Goal: Task Accomplishment & Management: Manage account settings

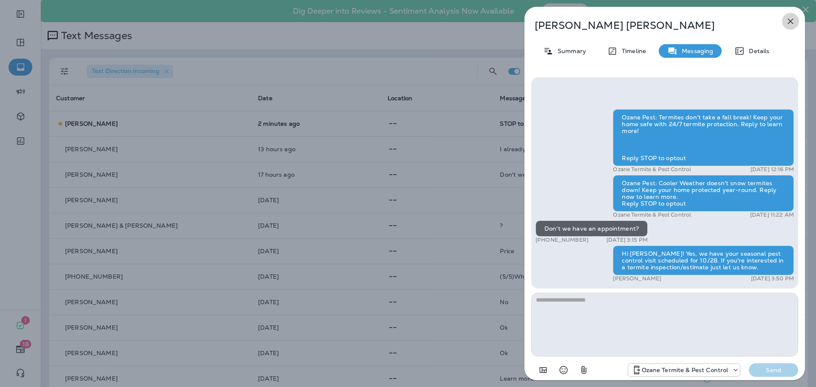
click at [788, 23] on icon "button" at bounding box center [791, 22] width 6 height 6
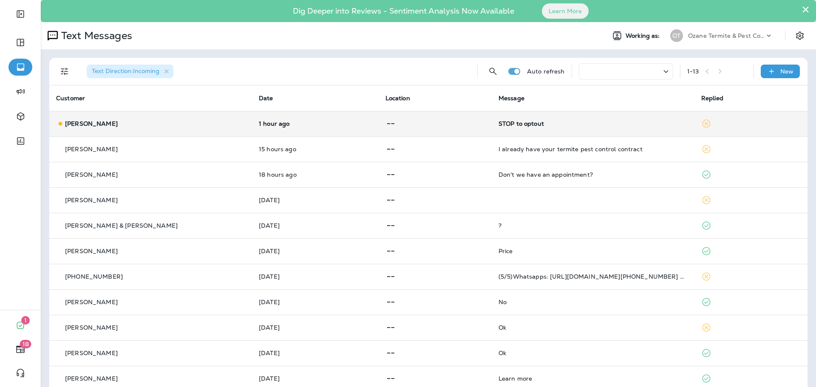
click at [499, 123] on div "STOP to optout" at bounding box center [593, 123] width 189 height 7
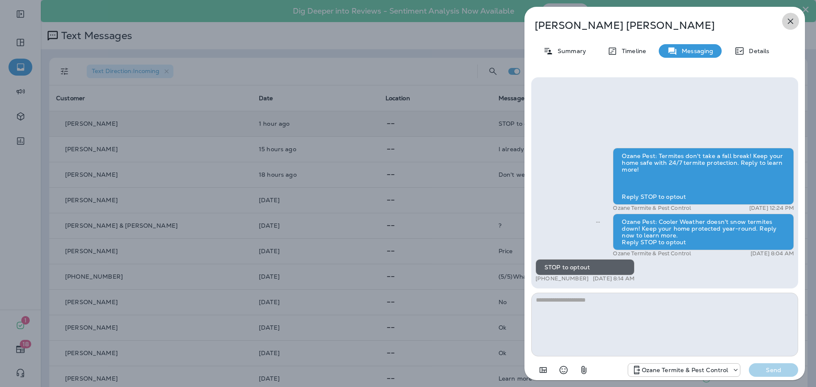
click at [793, 22] on icon "button" at bounding box center [790, 21] width 10 height 10
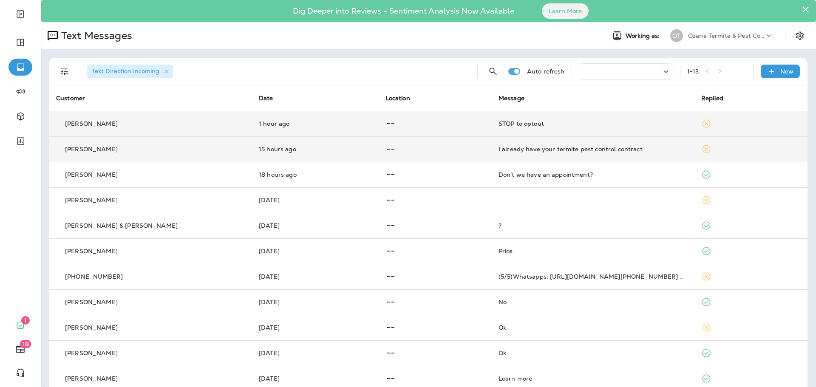
click at [581, 148] on div "I already have your termite pest control contract" at bounding box center [593, 149] width 189 height 7
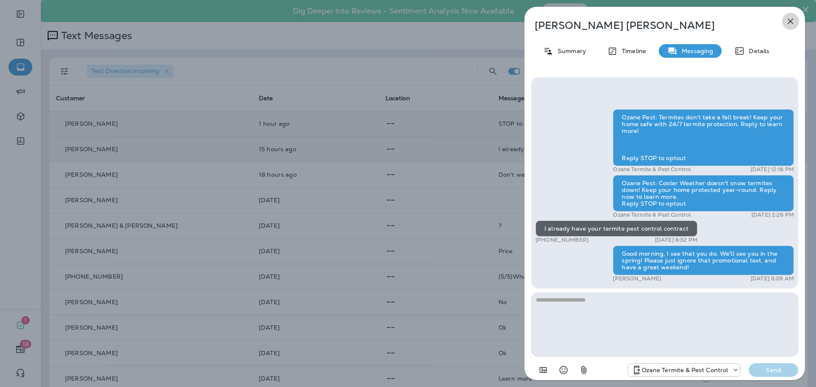
click at [787, 21] on icon "button" at bounding box center [790, 21] width 10 height 10
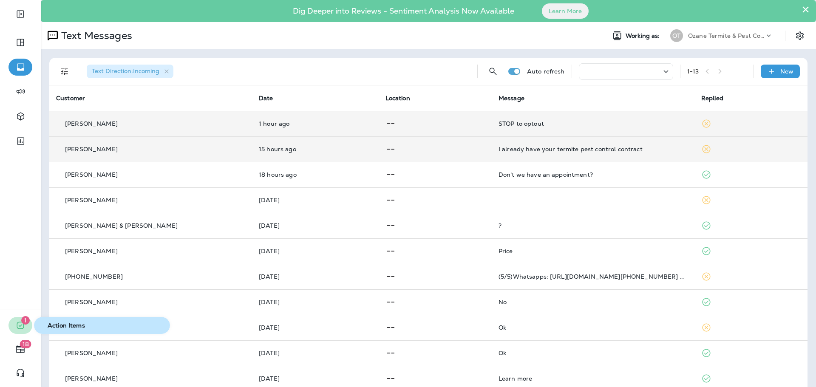
click at [21, 324] on icon "button" at bounding box center [20, 325] width 10 height 10
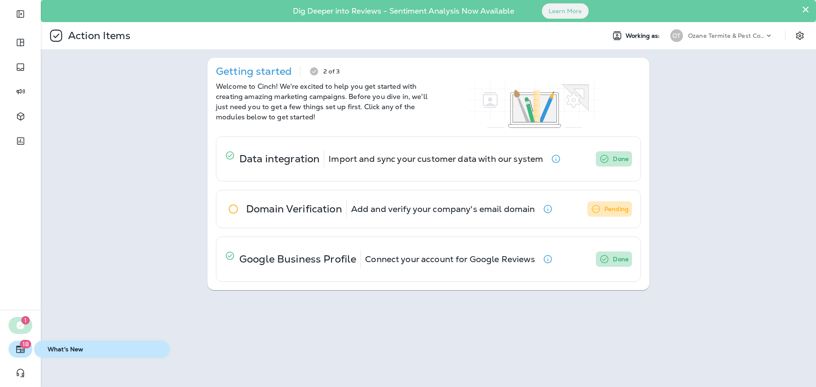
click at [19, 348] on icon "button" at bounding box center [20, 349] width 10 height 10
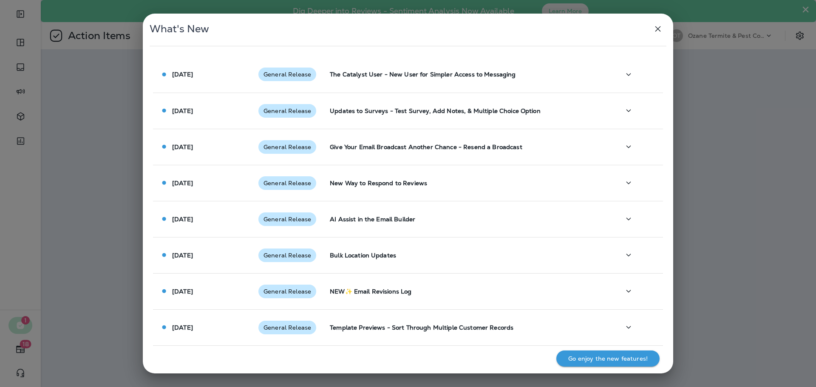
click at [23, 371] on div "What's New [DATE] General Release The Catalyst User - New User for Simpler Acce…" at bounding box center [408, 193] width 816 height 387
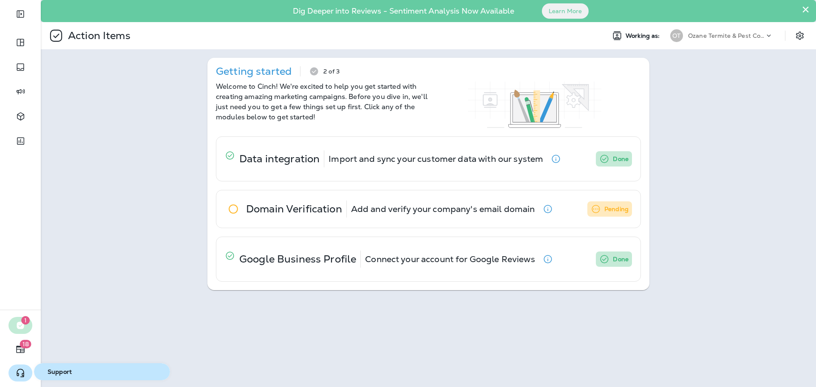
click at [22, 374] on use "button" at bounding box center [20, 373] width 7 height 8
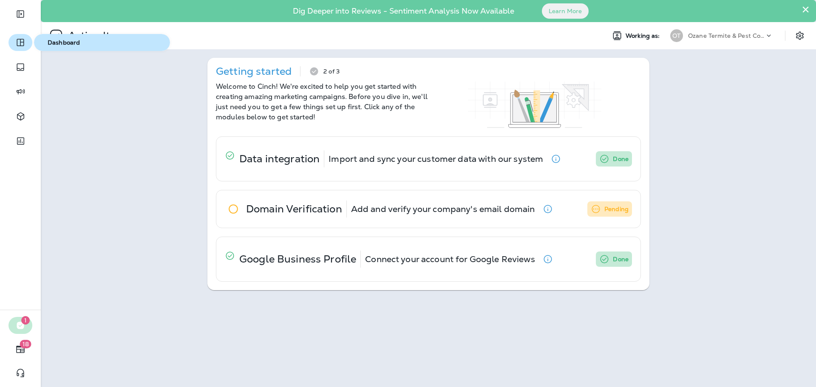
click at [19, 42] on icon "button" at bounding box center [20, 42] width 10 height 10
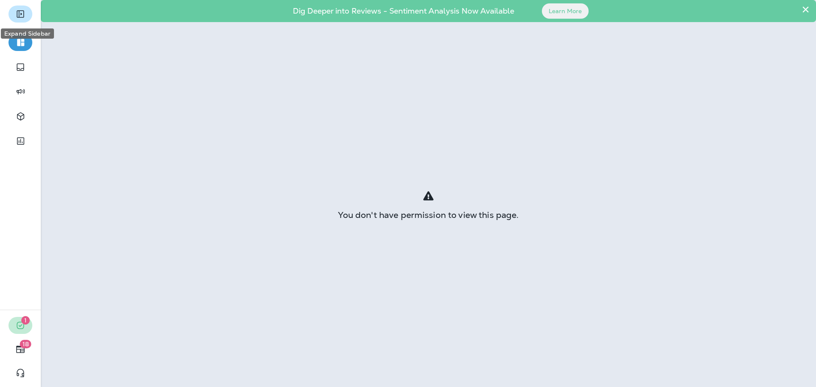
click at [24, 14] on icon "Expand Sidebar" at bounding box center [20, 14] width 10 height 10
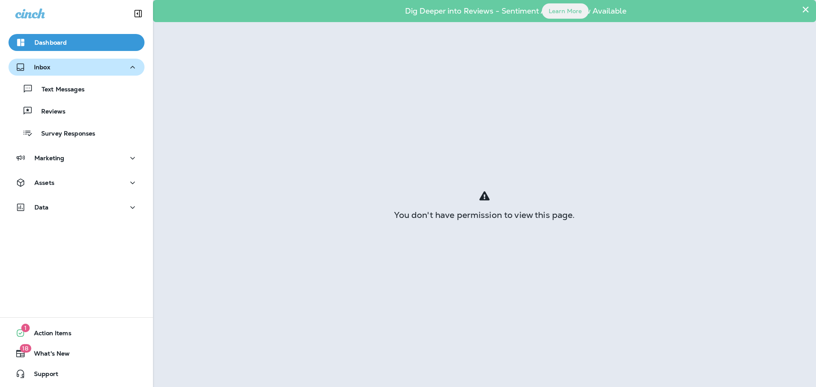
click at [34, 68] on p "Inbox" at bounding box center [42, 67] width 16 height 7
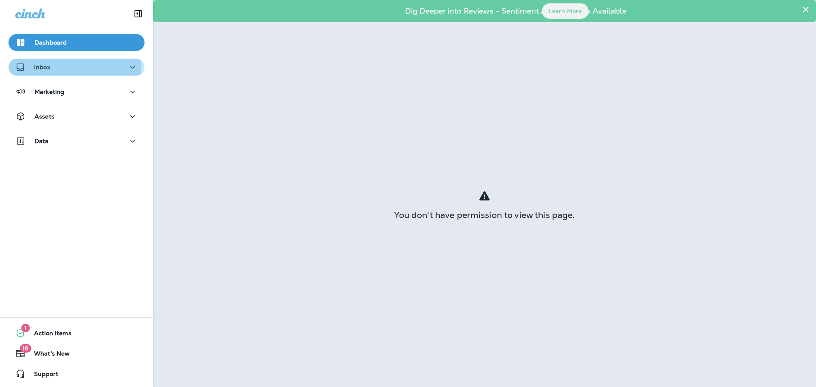
click at [48, 69] on p "Inbox" at bounding box center [42, 67] width 16 height 7
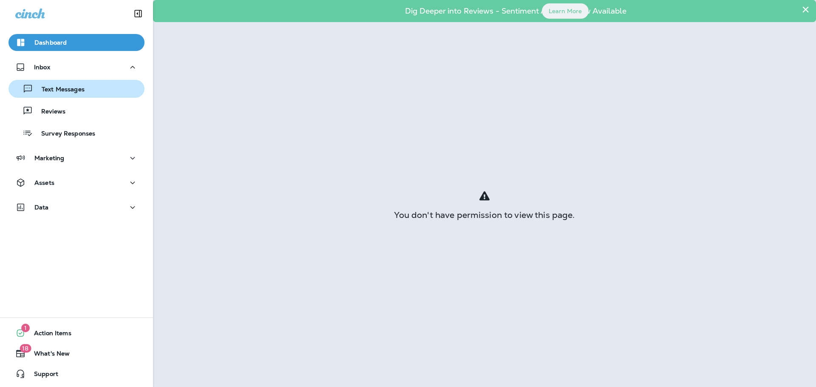
click at [55, 88] on p "Text Messages" at bounding box center [58, 90] width 51 height 8
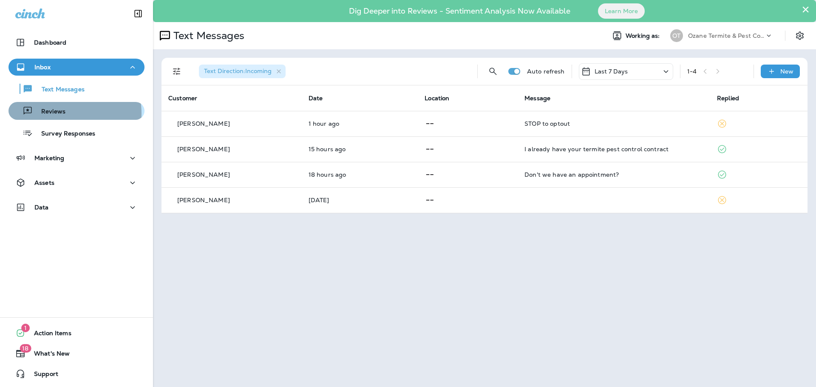
click at [59, 113] on p "Reviews" at bounding box center [49, 112] width 33 height 8
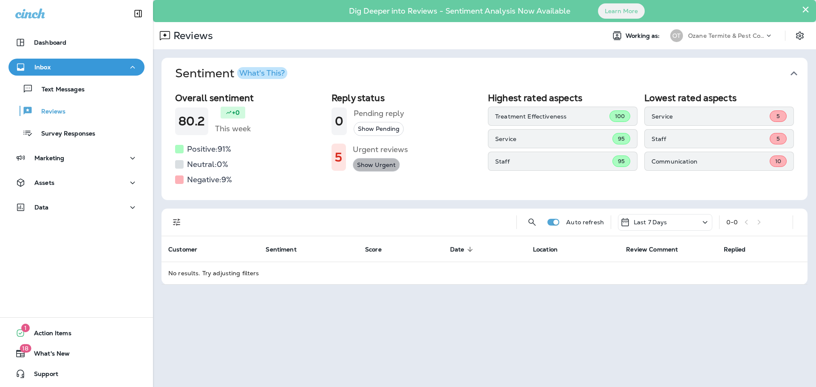
click at [368, 163] on button "Show Urgent" at bounding box center [376, 165] width 47 height 14
click at [380, 167] on button "Show Urgent" at bounding box center [376, 165] width 47 height 14
click at [377, 167] on button "Show All" at bounding box center [370, 165] width 34 height 14
click at [225, 222] on span "Urgent : true" at bounding box center [221, 222] width 35 height 8
click at [211, 224] on span "Urgent : true" at bounding box center [221, 222] width 35 height 8
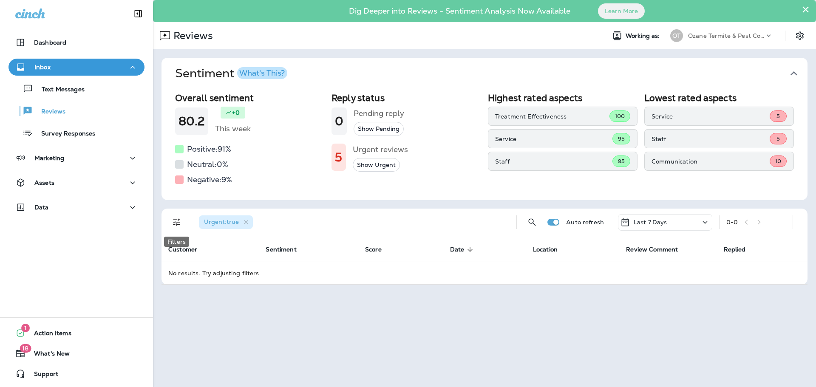
click at [177, 224] on icon "Filters" at bounding box center [177, 222] width 10 height 10
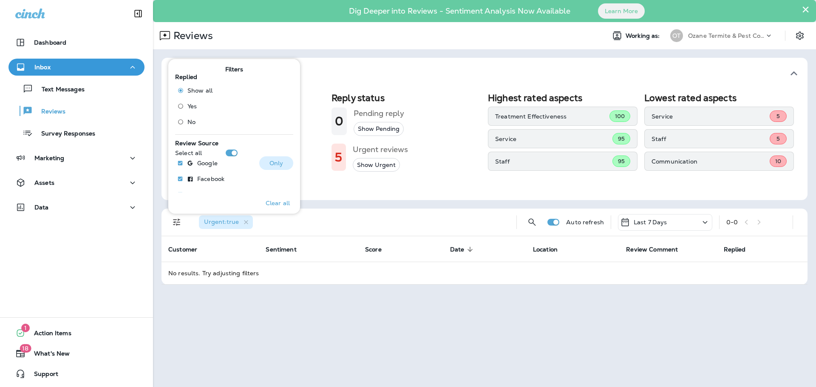
click at [210, 164] on p "Google" at bounding box center [207, 163] width 20 height 7
click at [247, 273] on td "No results. Try adjusting filters" at bounding box center [484, 273] width 646 height 23
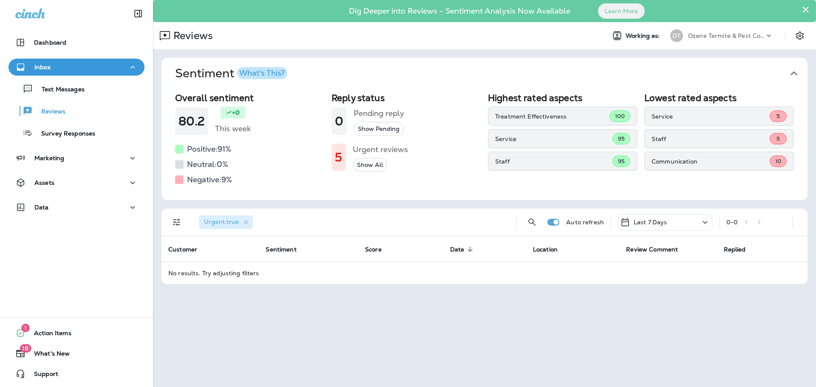
click at [782, 160] on div "10" at bounding box center [778, 161] width 17 height 11
click at [666, 163] on p "Communication" at bounding box center [711, 161] width 118 height 7
click at [367, 169] on button "Show All" at bounding box center [370, 165] width 34 height 14
click at [739, 250] on span "Replied" at bounding box center [735, 249] width 22 height 7
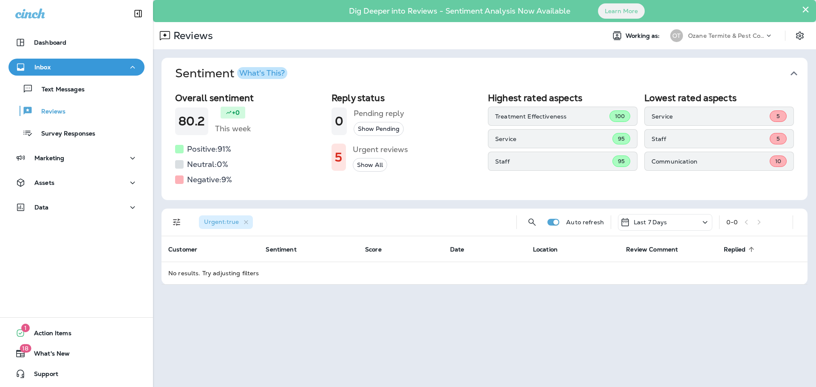
click at [739, 250] on span "Replied" at bounding box center [735, 249] width 22 height 7
click at [770, 37] on icon at bounding box center [769, 35] width 8 height 8
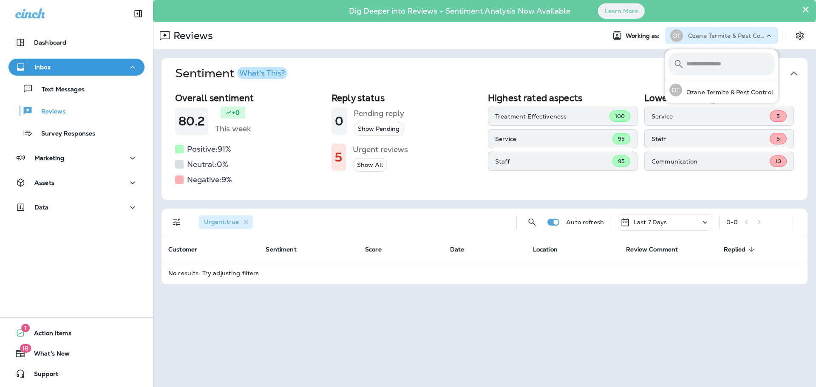
click at [559, 31] on div "Reviews" at bounding box center [375, 35] width 445 height 17
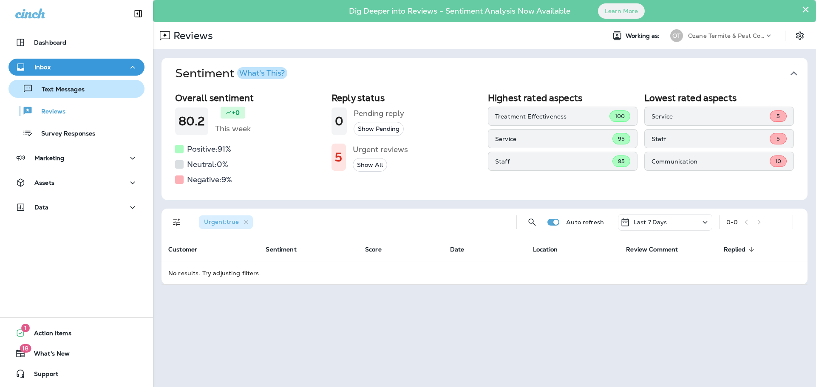
click at [60, 85] on div "Text Messages" at bounding box center [48, 88] width 73 height 13
